Goal: Navigation & Orientation: Find specific page/section

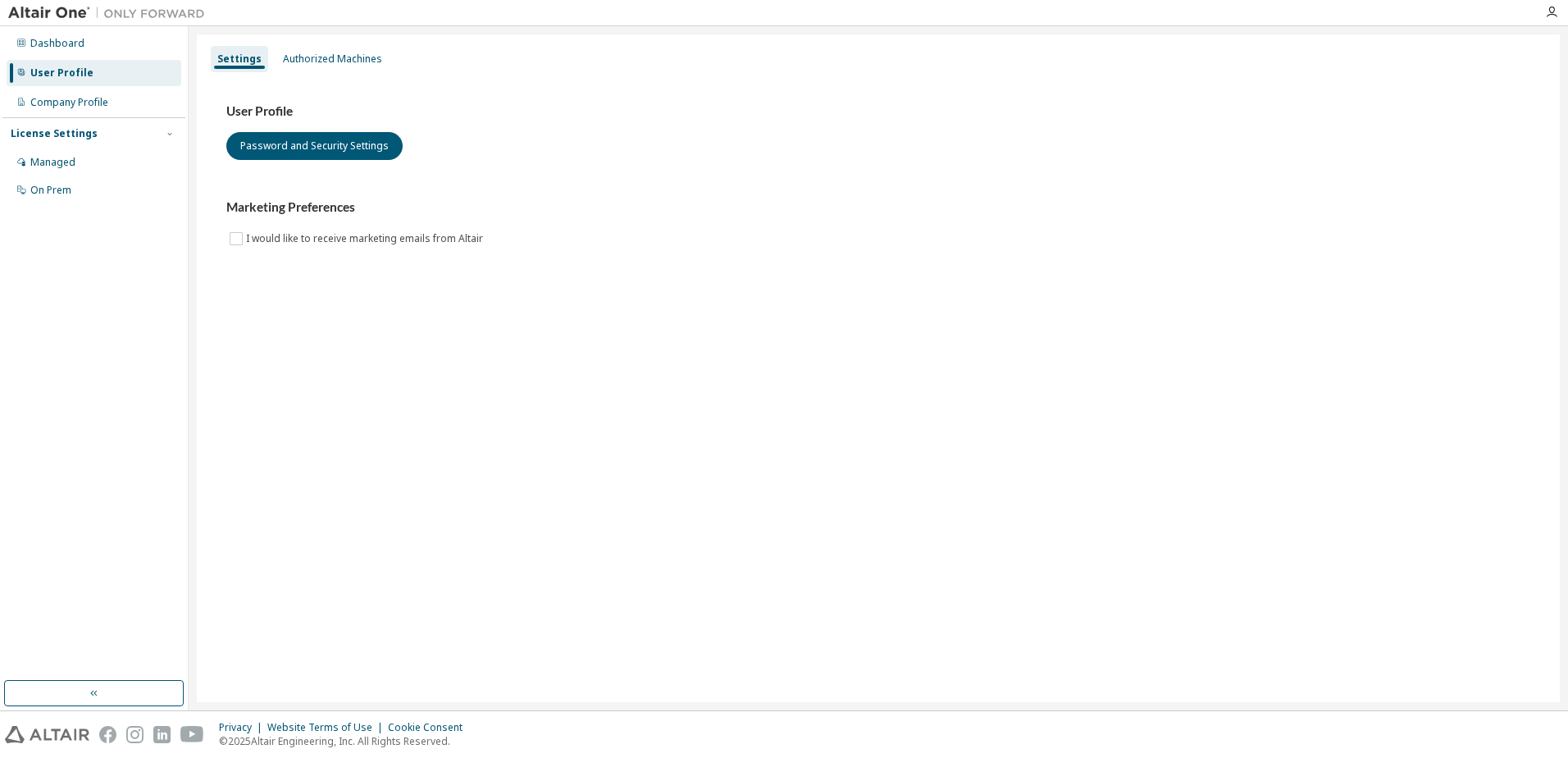
click at [69, 75] on div "User Profile" at bounding box center [62, 73] width 63 height 13
click at [71, 107] on div "Company Profile" at bounding box center [69, 102] width 78 height 13
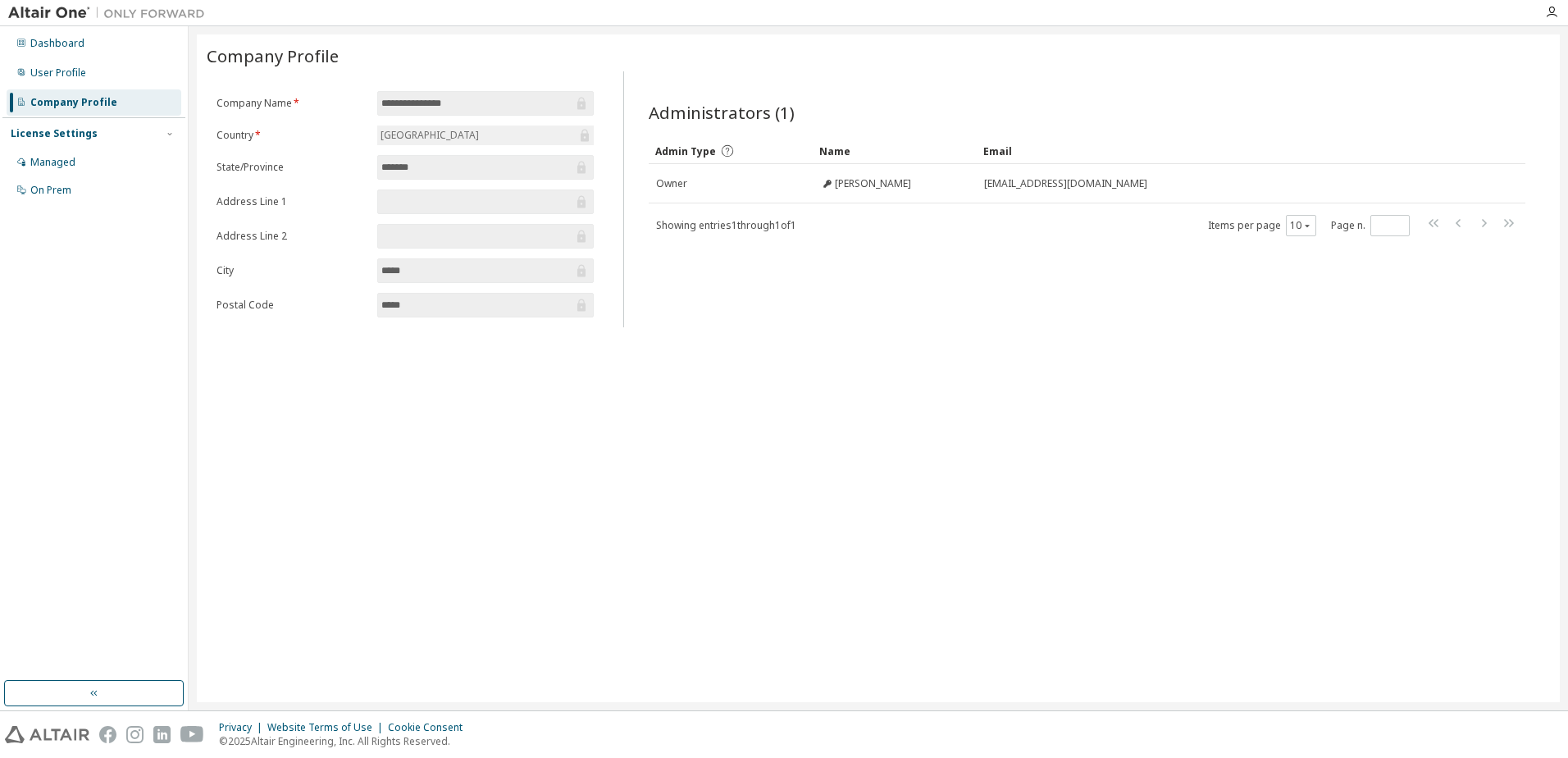
click at [88, 86] on div "Dashboard User Profile Company Profile License Settings Managed On Prem" at bounding box center [94, 117] width 183 height 176
click at [82, 78] on div "User Profile" at bounding box center [58, 73] width 56 height 13
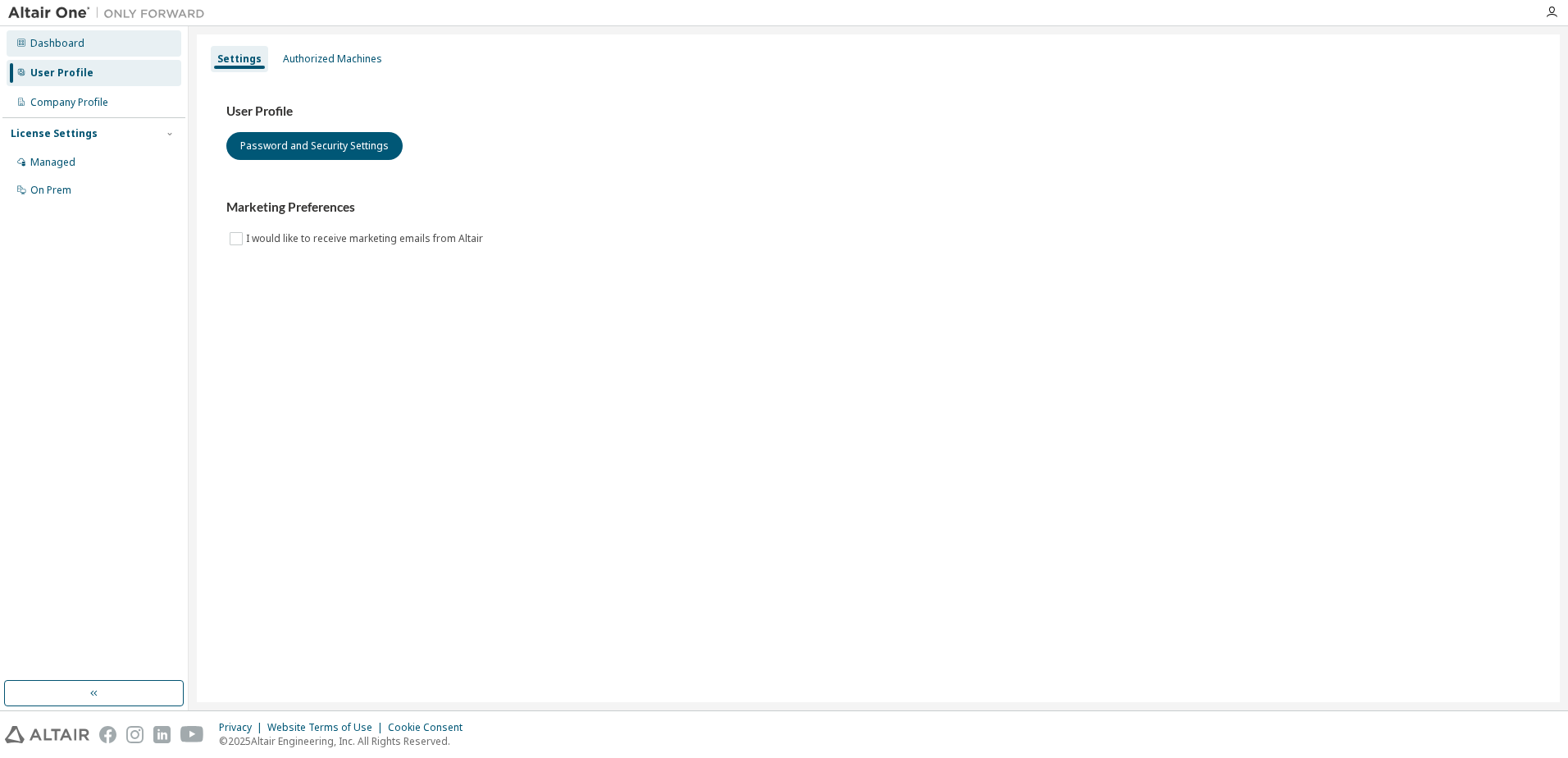
click at [75, 49] on div "Dashboard" at bounding box center [57, 43] width 54 height 13
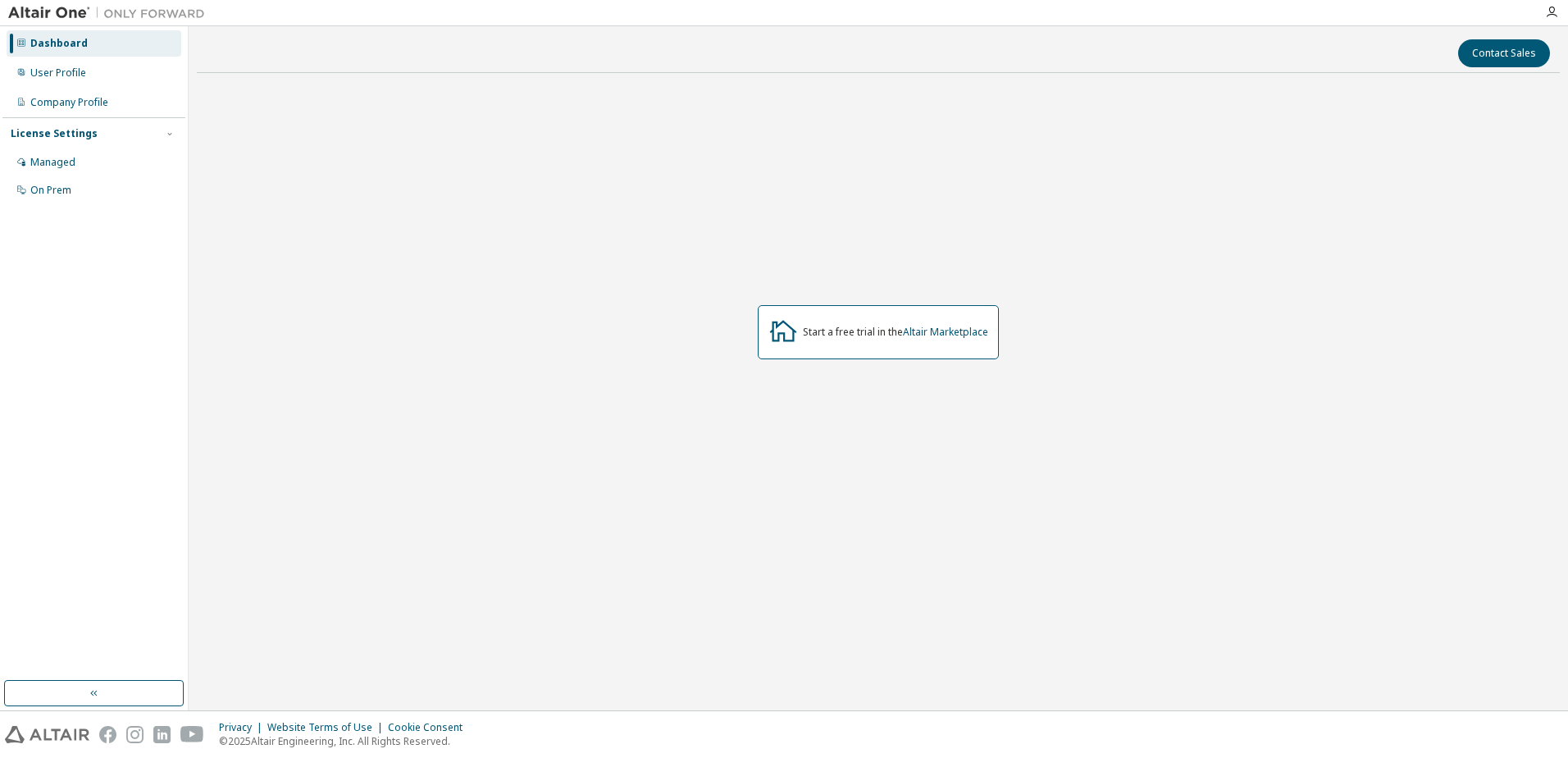
click at [72, 16] on img at bounding box center [110, 13] width 205 height 16
